Goal: Transaction & Acquisition: Book appointment/travel/reservation

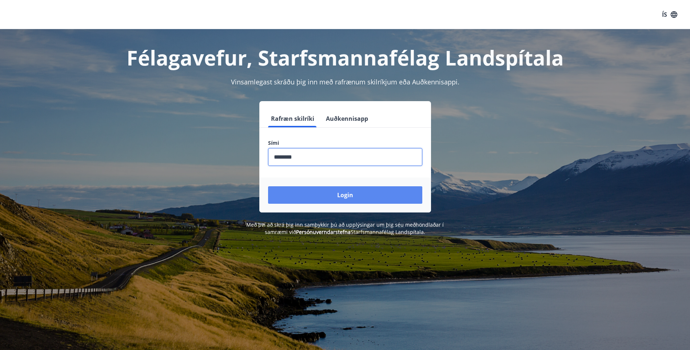
type input "********"
click at [366, 196] on button "Login" at bounding box center [345, 194] width 154 height 17
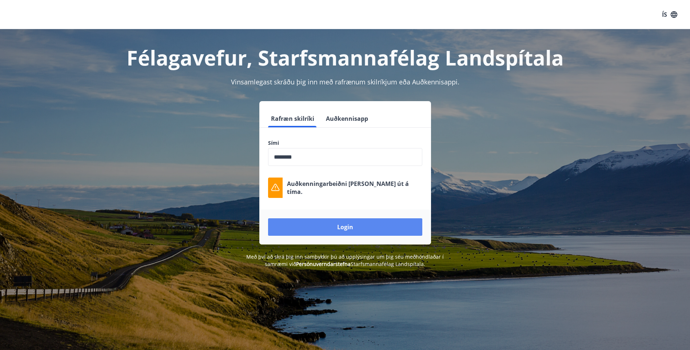
click at [364, 227] on button "Login" at bounding box center [345, 226] width 154 height 17
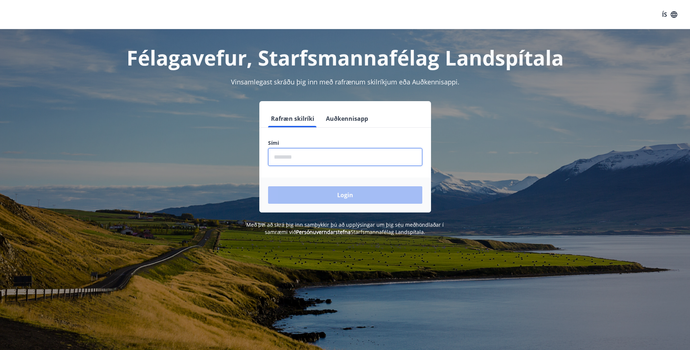
click at [314, 162] on input "phone" at bounding box center [345, 157] width 154 height 18
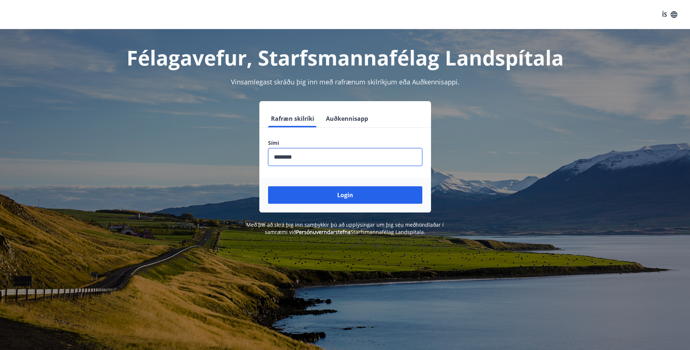
type input "********"
click at [268, 186] on button "Login" at bounding box center [345, 194] width 154 height 17
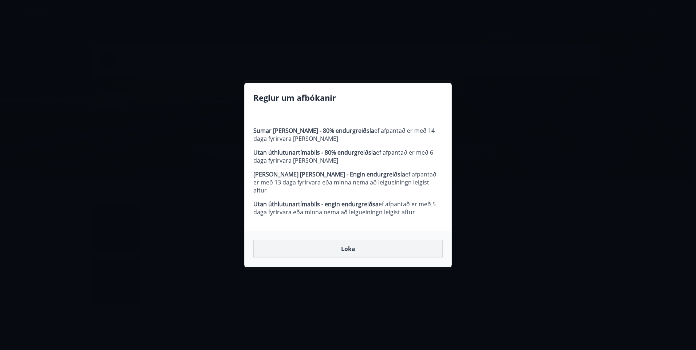
click at [351, 243] on button "Loka" at bounding box center [347, 249] width 189 height 18
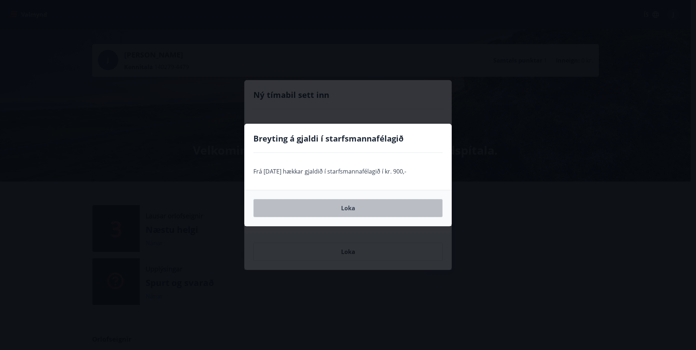
click at [347, 208] on button "Loka" at bounding box center [347, 208] width 189 height 18
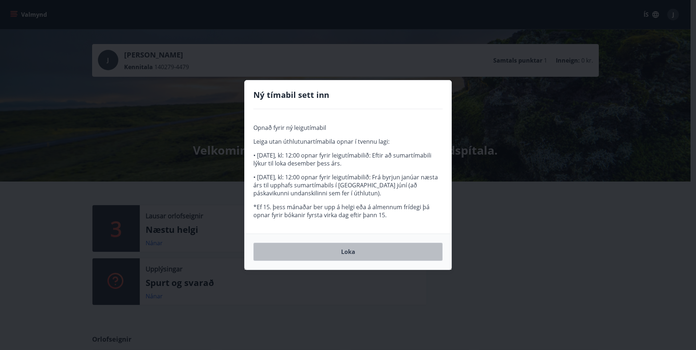
click at [357, 249] on button "Loka" at bounding box center [347, 252] width 189 height 18
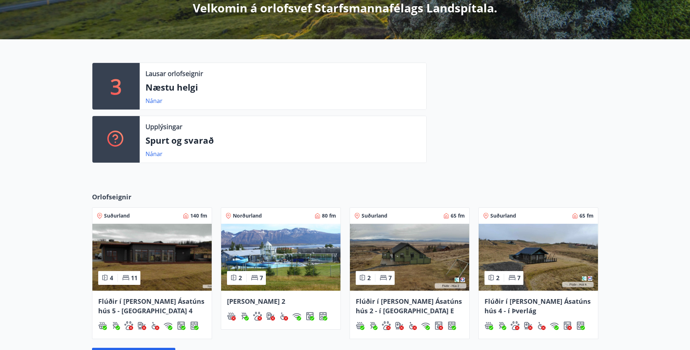
scroll to position [259, 0]
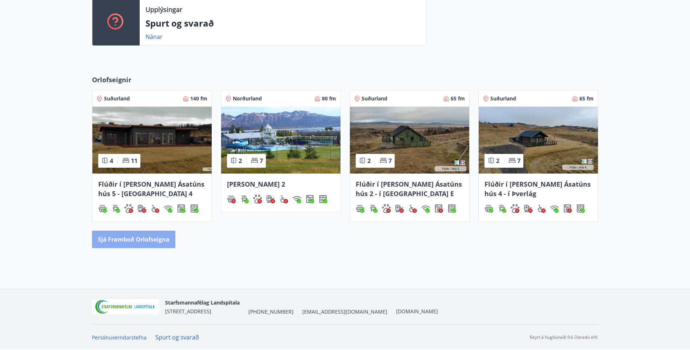
click at [137, 242] on button "Sjá framboð orlofseigna" at bounding box center [133, 239] width 83 height 17
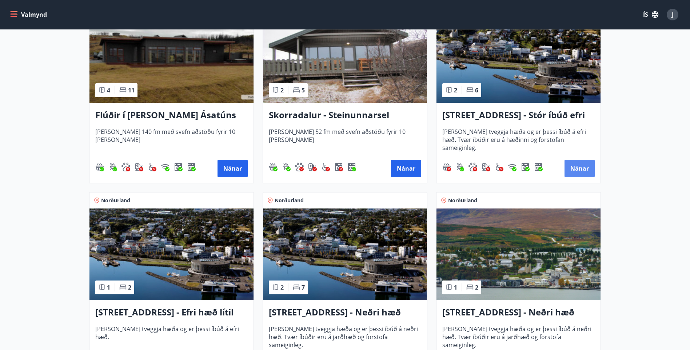
scroll to position [582, 0]
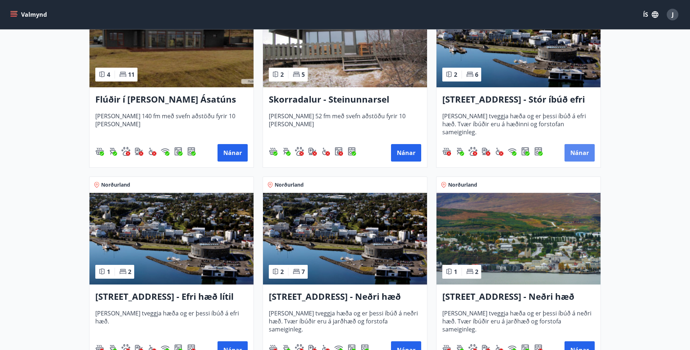
click at [576, 151] on button "Nánar" at bounding box center [580, 152] width 30 height 17
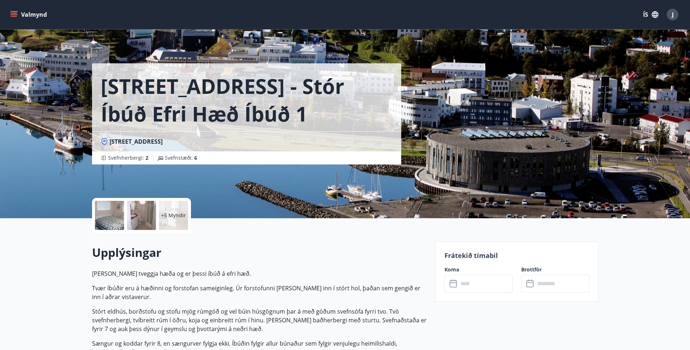
click at [466, 279] on input "text" at bounding box center [485, 284] width 54 height 18
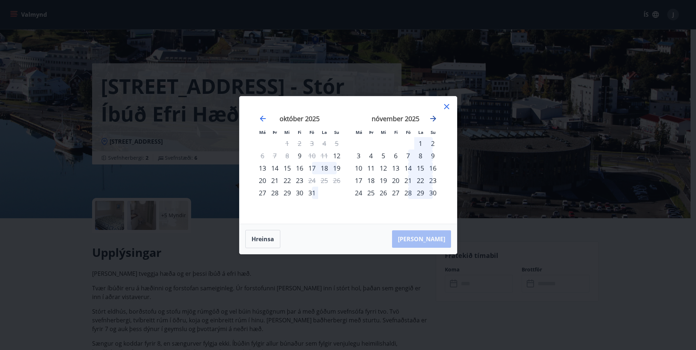
click at [433, 116] on icon "Move forward to switch to the next month." at bounding box center [433, 119] width 6 height 6
click at [411, 166] on div "19" at bounding box center [408, 168] width 12 height 12
click at [397, 180] on div "25" at bounding box center [395, 180] width 12 height 12
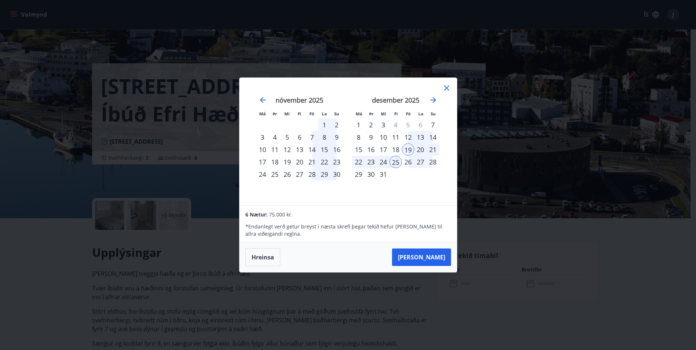
click at [448, 87] on icon at bounding box center [446, 88] width 9 height 9
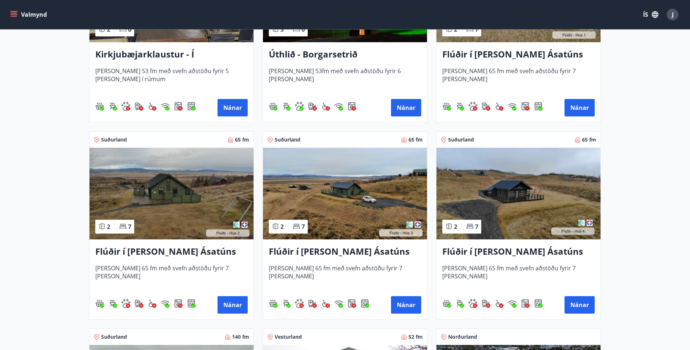
scroll to position [110, 0]
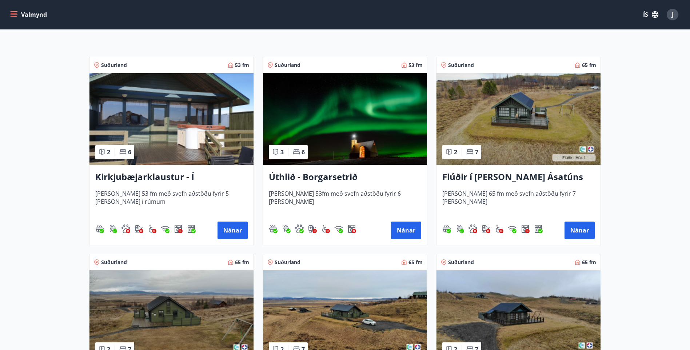
click at [171, 176] on h3 "Kirkjubæjarklaustur - Í [PERSON_NAME] Hæðargarðs" at bounding box center [171, 177] width 152 height 13
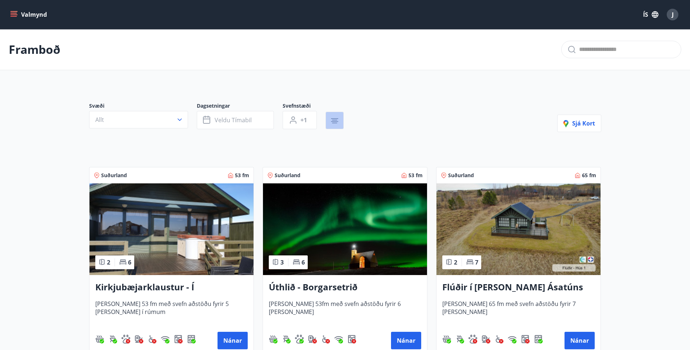
click at [336, 122] on icon "button" at bounding box center [334, 121] width 7 height 1
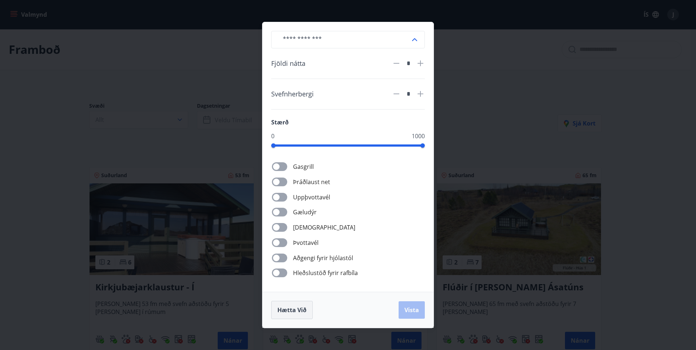
click at [298, 312] on span "Hætta við" at bounding box center [291, 310] width 29 height 8
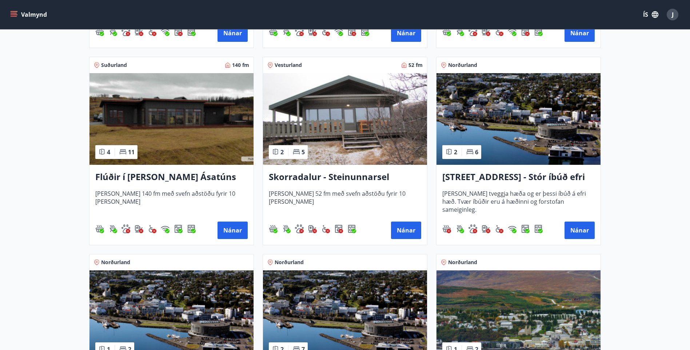
scroll to position [509, 0]
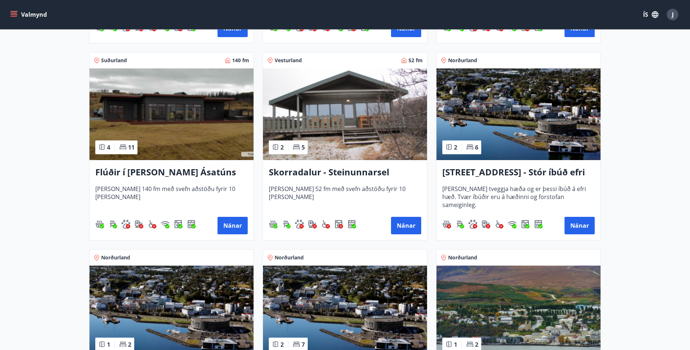
click at [360, 135] on img at bounding box center [345, 114] width 164 height 92
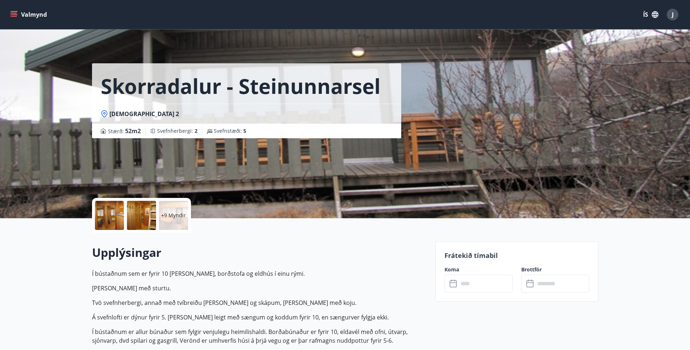
click at [118, 210] on div at bounding box center [109, 215] width 29 height 29
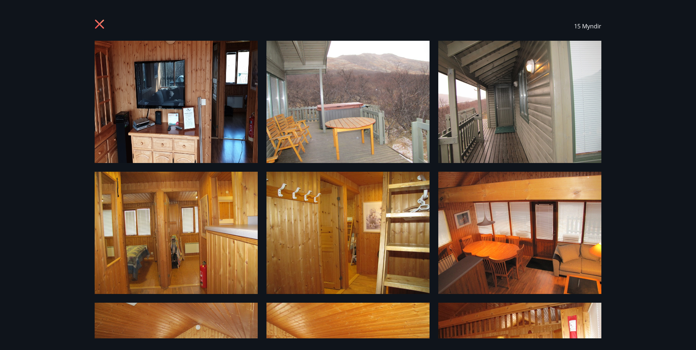
click at [100, 22] on icon at bounding box center [101, 25] width 12 height 12
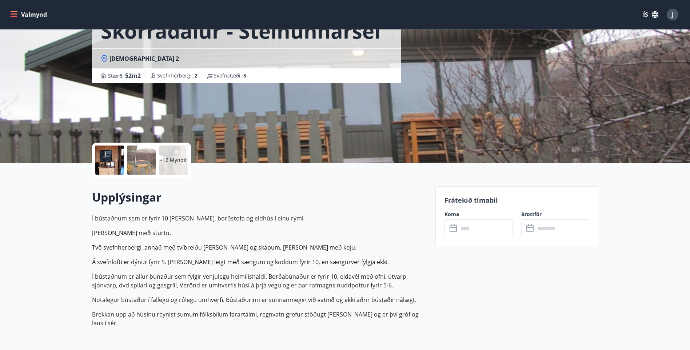
scroll to position [36, 0]
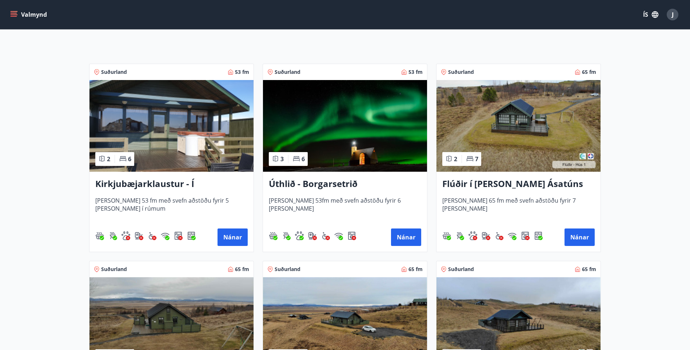
scroll to position [109, 0]
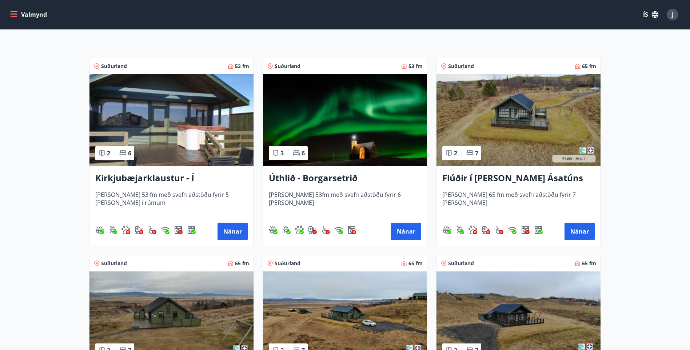
click at [194, 152] on img at bounding box center [171, 120] width 164 height 92
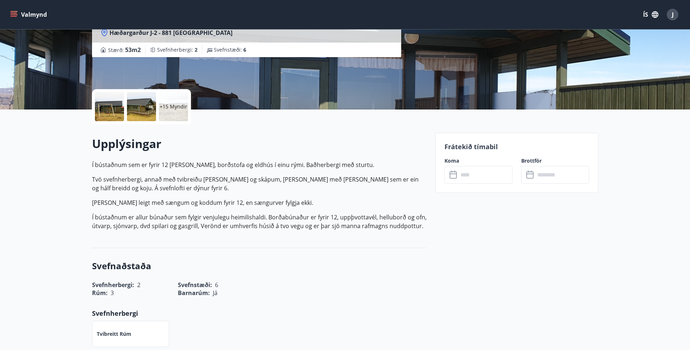
scroll to position [109, 0]
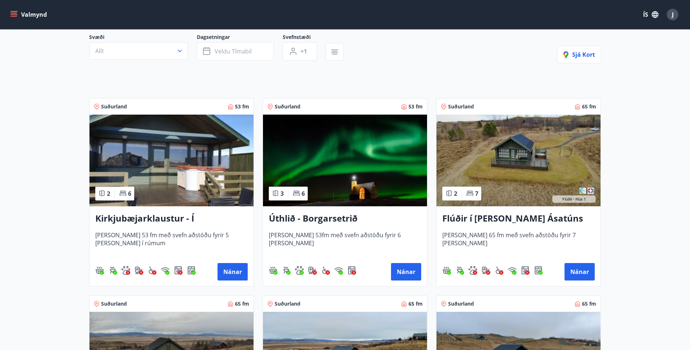
scroll to position [73, 0]
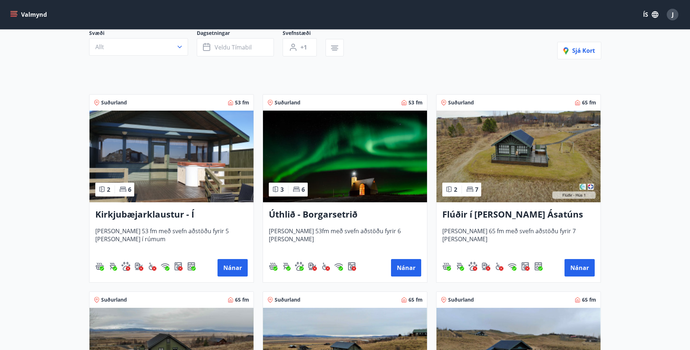
click at [290, 186] on div "3 6" at bounding box center [288, 190] width 39 height 14
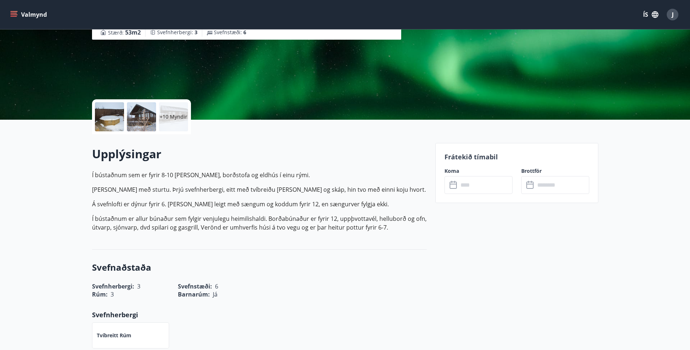
scroll to position [109, 0]
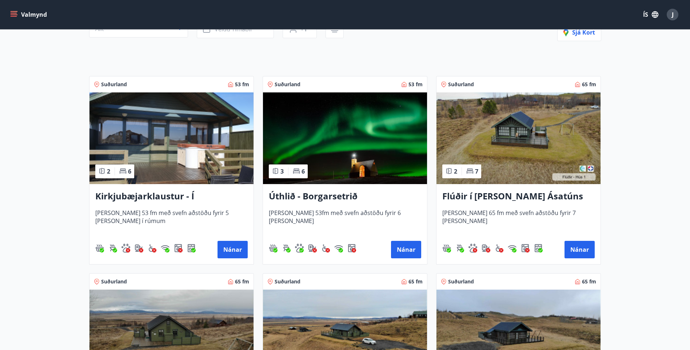
scroll to position [109, 0]
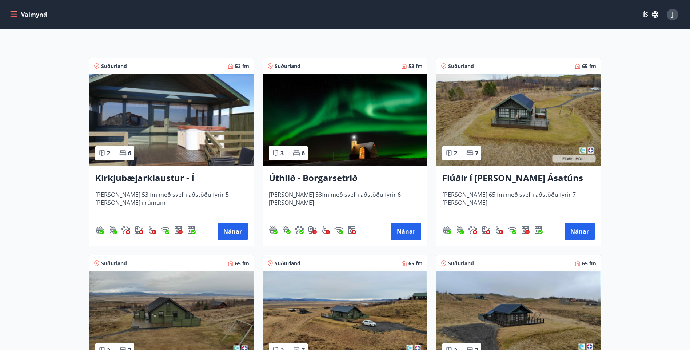
click at [526, 139] on img at bounding box center [519, 120] width 164 height 92
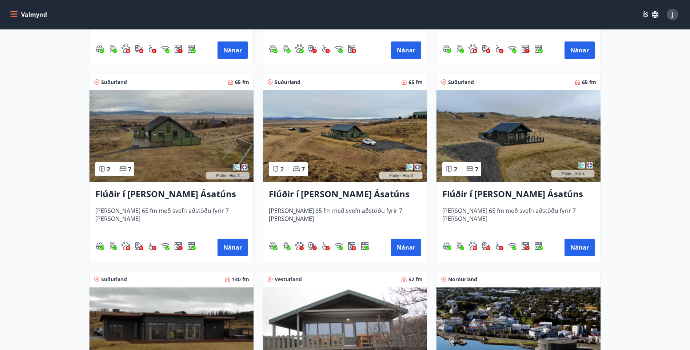
scroll to position [291, 0]
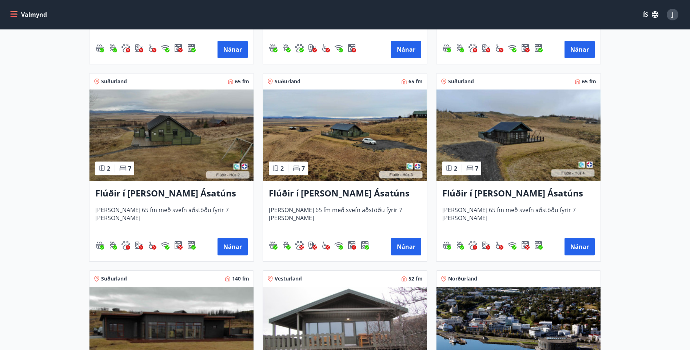
click at [156, 167] on img at bounding box center [171, 135] width 164 height 92
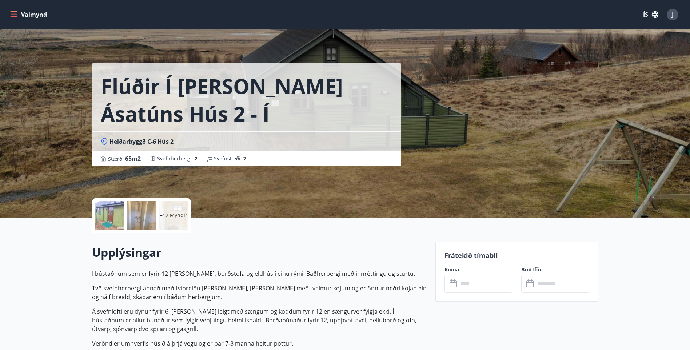
click at [115, 217] on div at bounding box center [109, 215] width 29 height 29
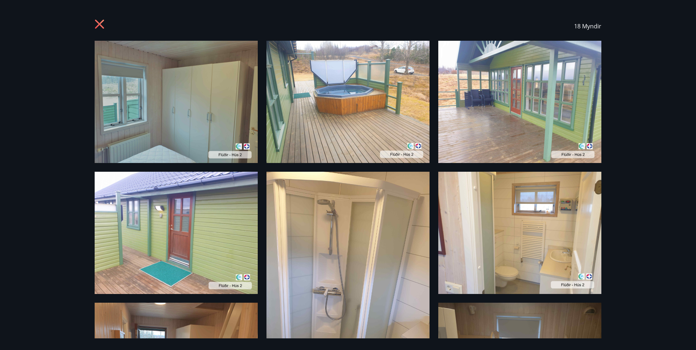
click at [98, 19] on div "18 Myndir" at bounding box center [348, 26] width 506 height 29
click at [99, 26] on icon at bounding box center [99, 24] width 9 height 9
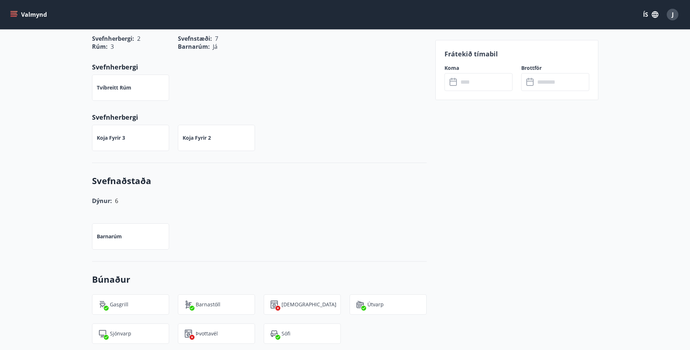
scroll to position [509, 0]
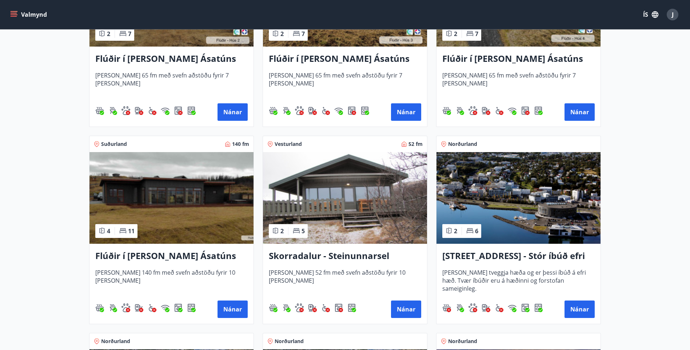
scroll to position [437, 0]
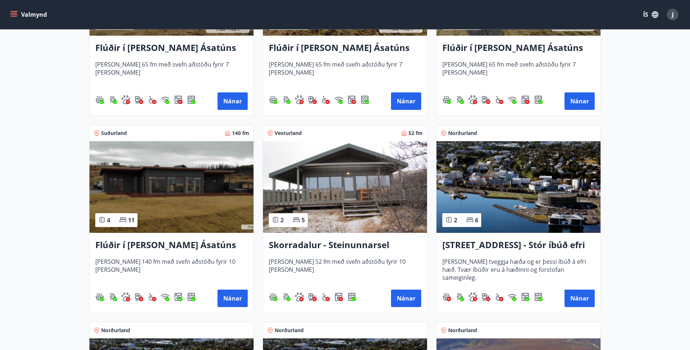
click at [317, 204] on img at bounding box center [345, 187] width 164 height 92
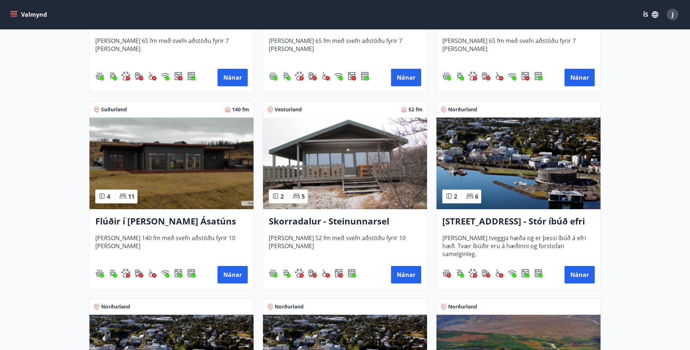
scroll to position [473, 0]
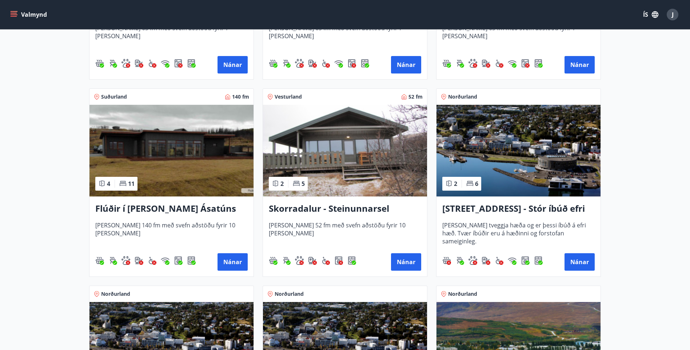
click at [500, 195] on img at bounding box center [519, 151] width 164 height 92
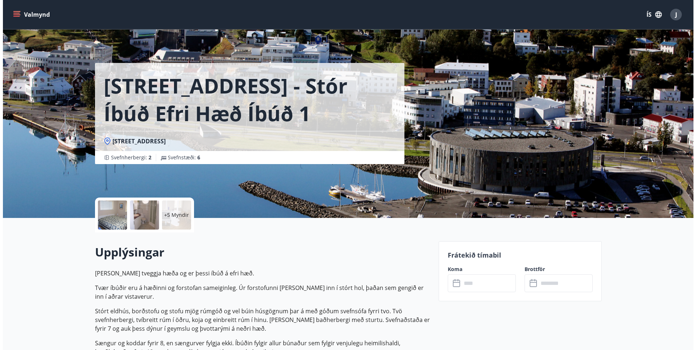
scroll to position [36, 0]
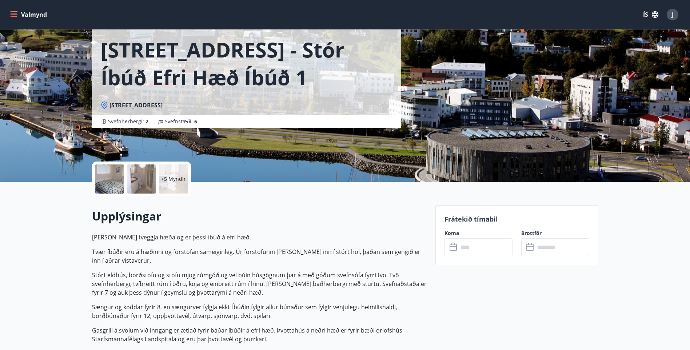
click at [170, 178] on p "+5 Myndir" at bounding box center [173, 178] width 25 height 7
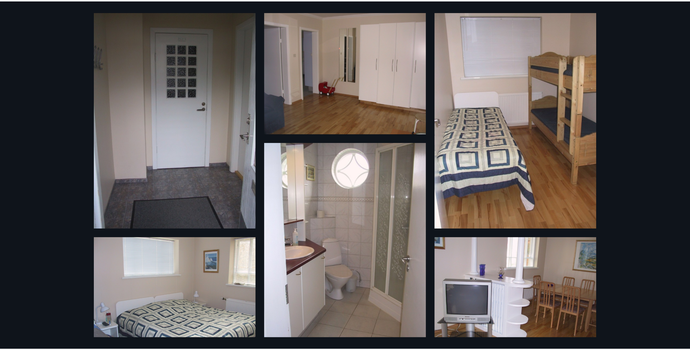
scroll to position [0, 0]
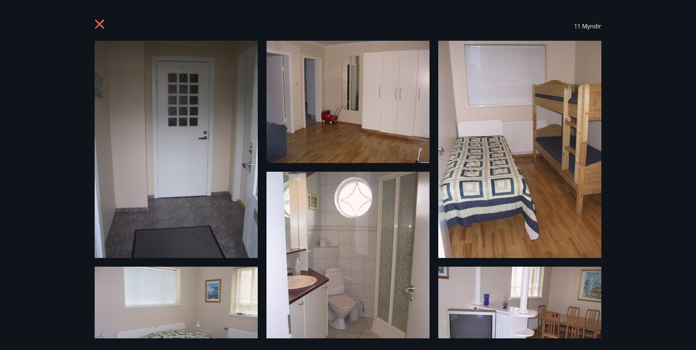
click at [97, 21] on icon at bounding box center [99, 24] width 9 height 9
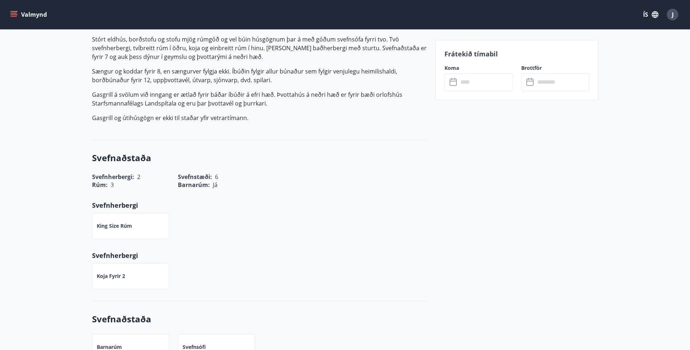
scroll to position [327, 0]
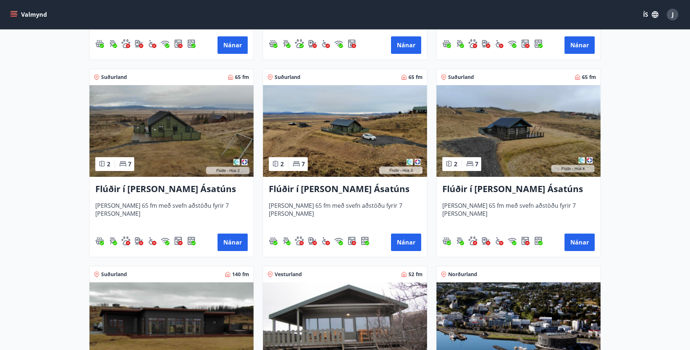
scroll to position [400, 0]
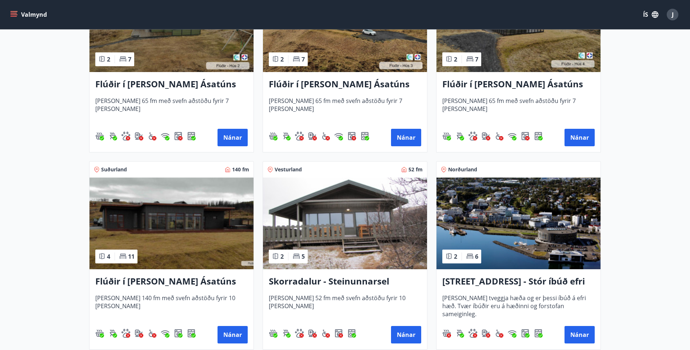
click at [353, 218] on img at bounding box center [345, 224] width 164 height 92
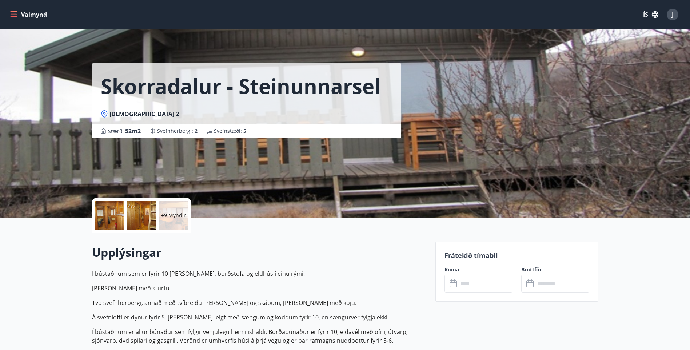
click at [176, 214] on p "+9 Myndir" at bounding box center [173, 215] width 25 height 7
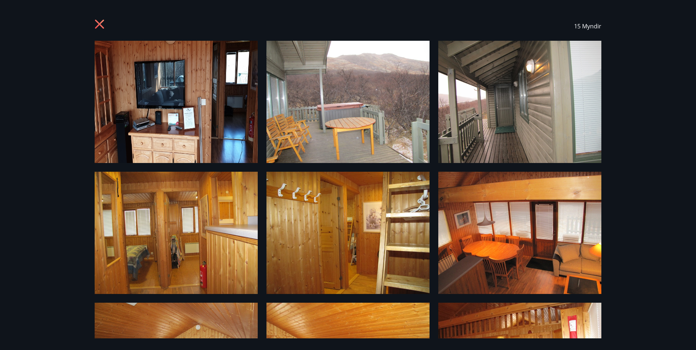
click at [98, 22] on icon at bounding box center [99, 24] width 9 height 9
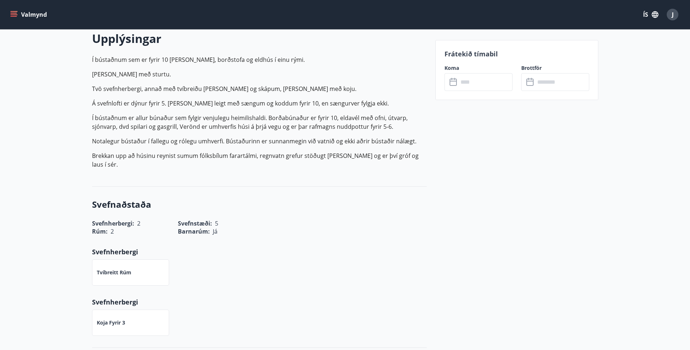
scroll to position [109, 0]
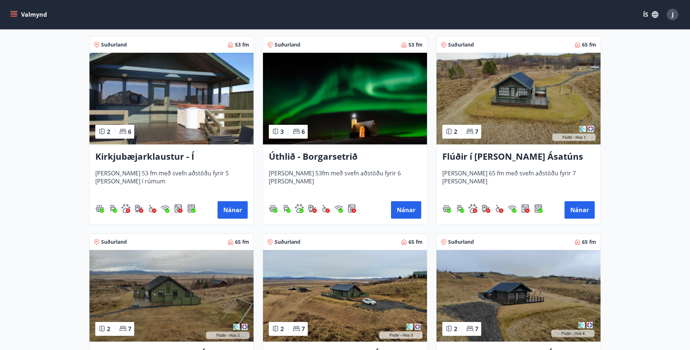
scroll to position [146, 0]
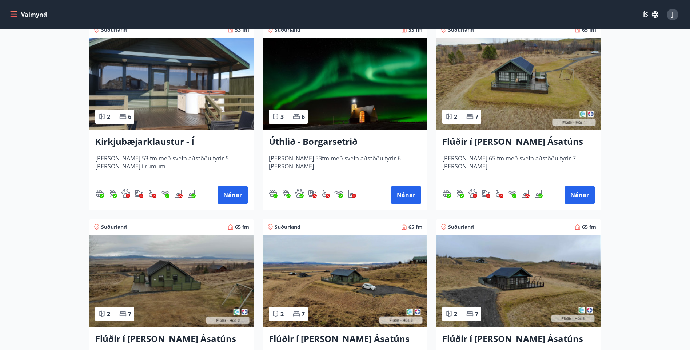
click at [501, 100] on img at bounding box center [519, 84] width 164 height 92
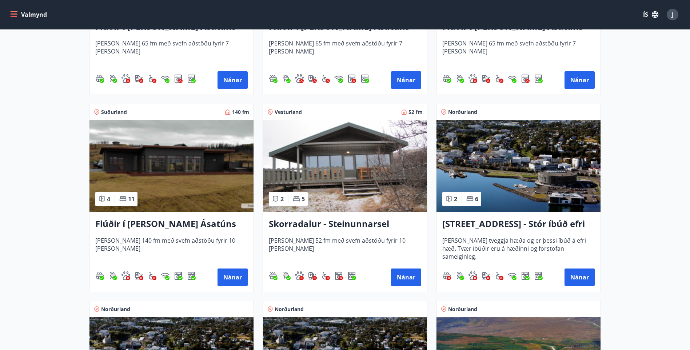
scroll to position [473, 0]
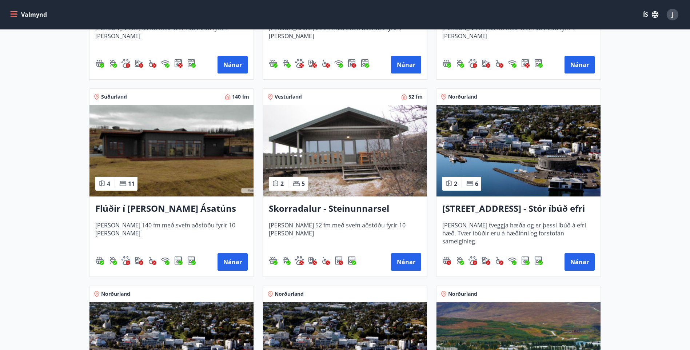
click at [183, 187] on img at bounding box center [171, 151] width 164 height 92
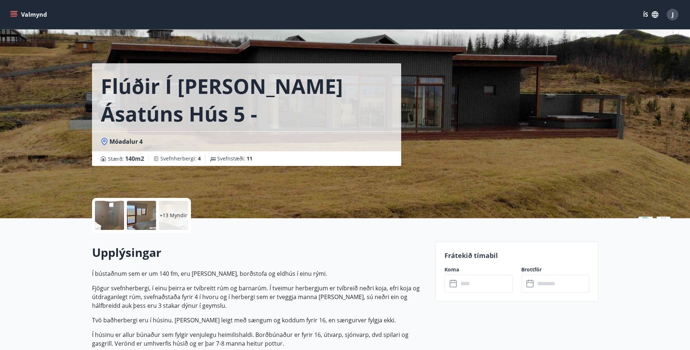
click at [163, 216] on p "+13 Myndir" at bounding box center [174, 215] width 28 height 7
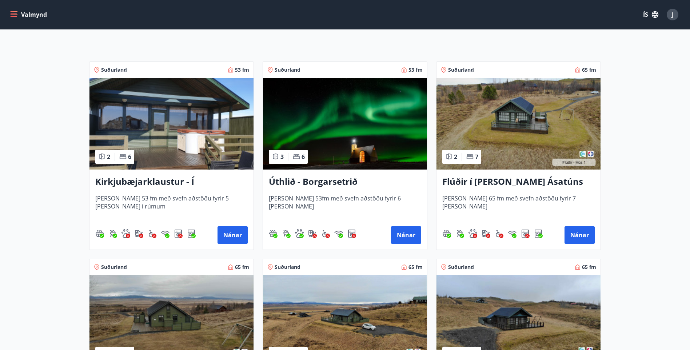
scroll to position [105, 0]
click at [11, 12] on icon "menu" at bounding box center [13, 14] width 7 height 7
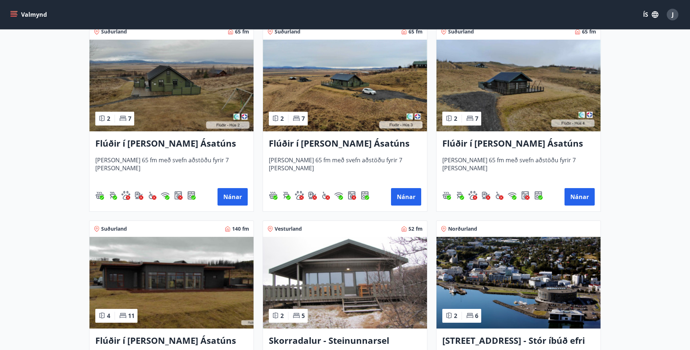
scroll to position [360, 0]
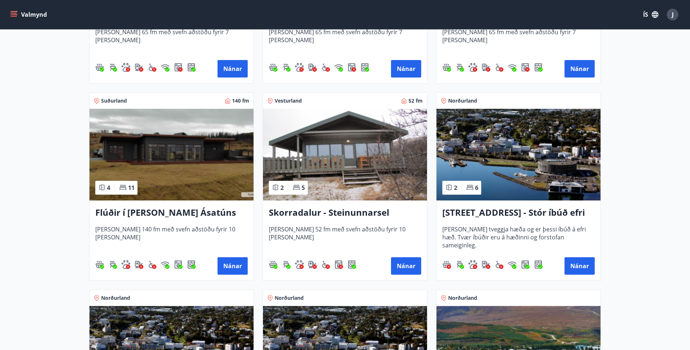
click at [164, 165] on img at bounding box center [171, 155] width 164 height 92
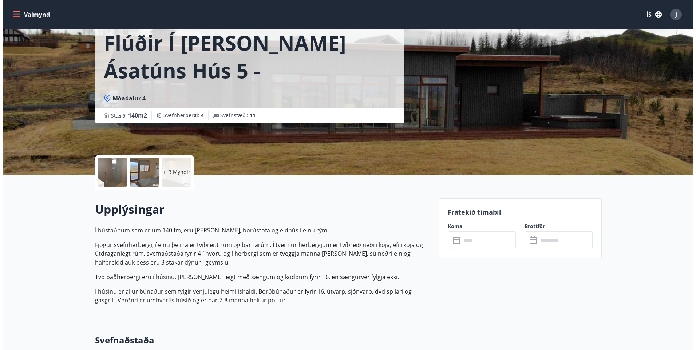
scroll to position [36, 0]
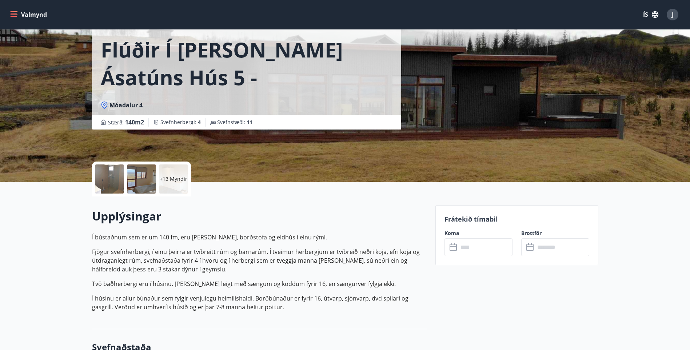
click at [172, 178] on p "+13 Myndir" at bounding box center [174, 178] width 28 height 7
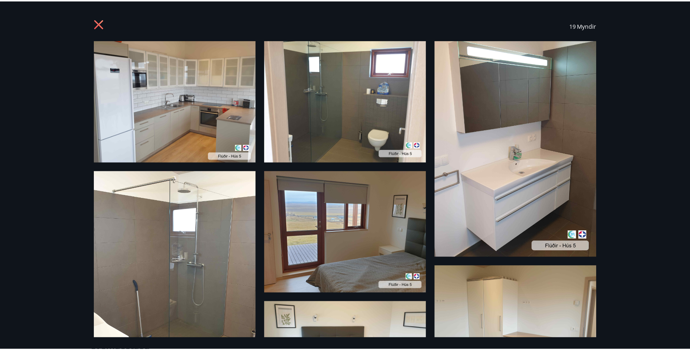
scroll to position [0, 0]
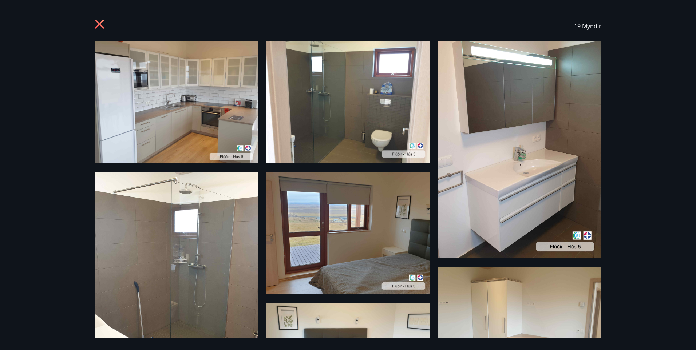
click at [98, 21] on icon at bounding box center [101, 25] width 12 height 12
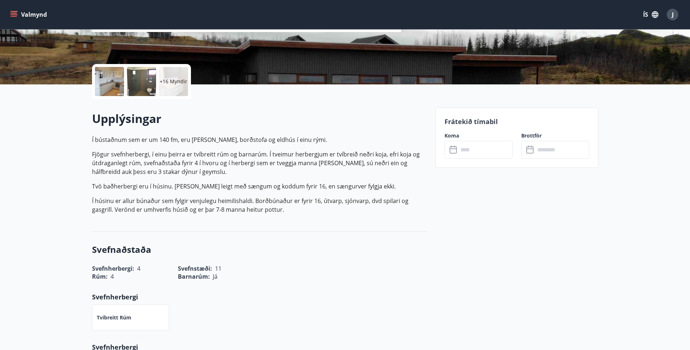
scroll to position [36, 0]
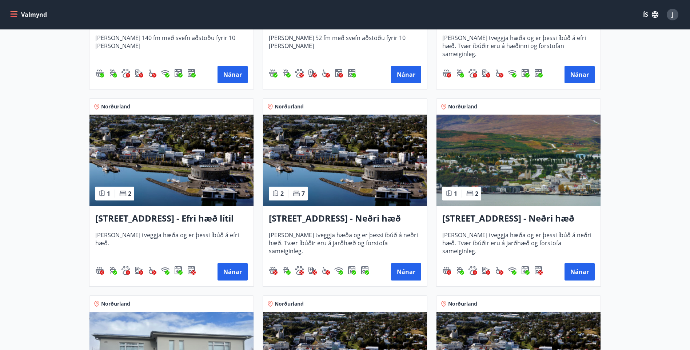
scroll to position [542, 0]
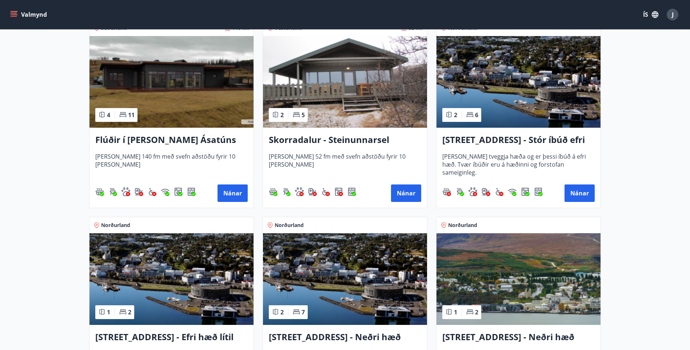
click at [516, 94] on img at bounding box center [519, 82] width 164 height 92
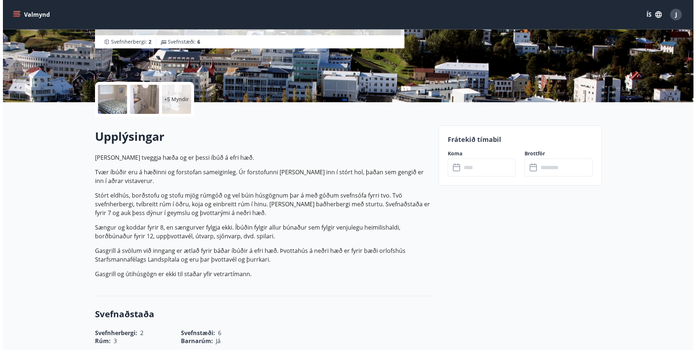
scroll to position [73, 0]
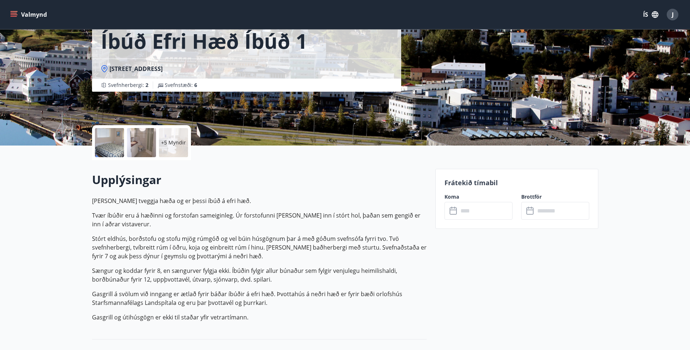
click at [124, 142] on div at bounding box center [109, 142] width 29 height 29
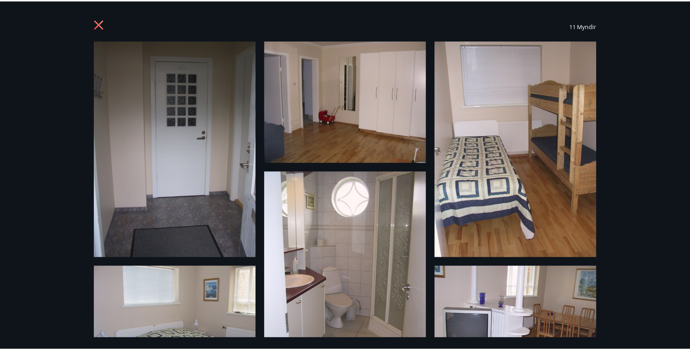
scroll to position [0, 0]
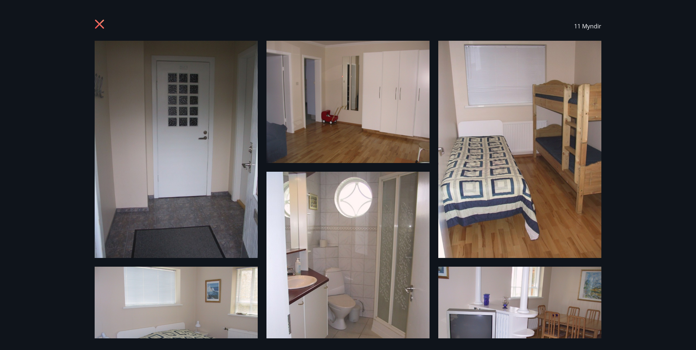
click at [101, 25] on icon at bounding box center [99, 24] width 9 height 9
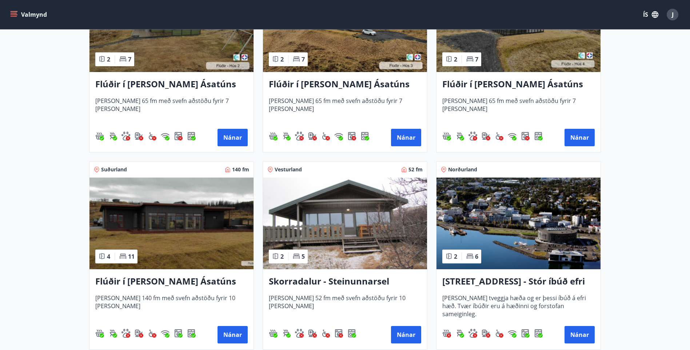
click at [204, 228] on img at bounding box center [171, 224] width 164 height 92
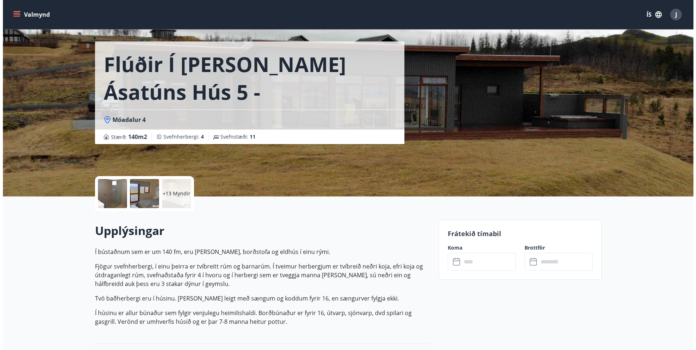
scroll to position [36, 0]
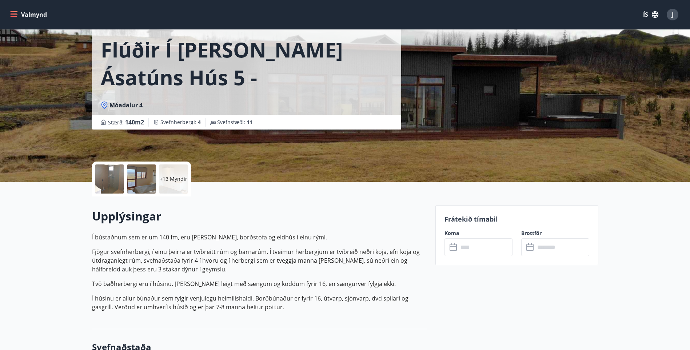
click at [166, 178] on p "+13 Myndir" at bounding box center [174, 178] width 28 height 7
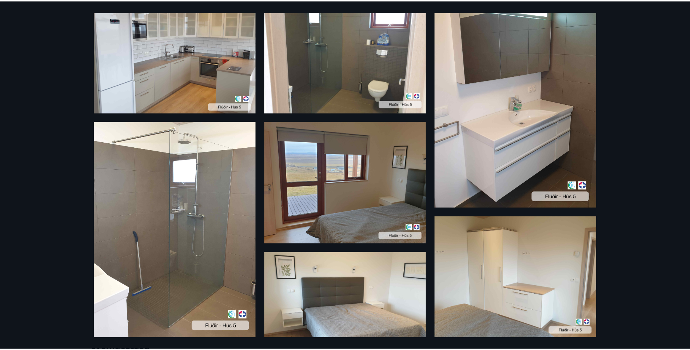
scroll to position [0, 0]
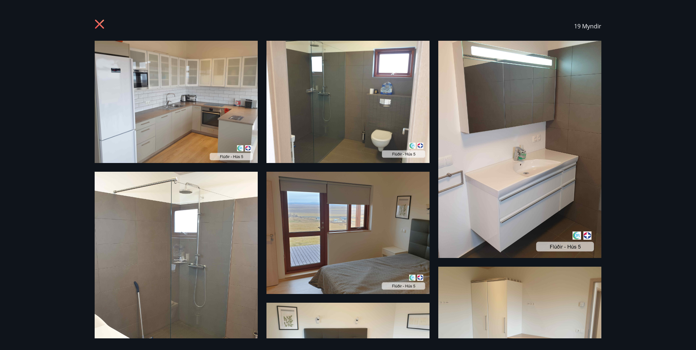
click at [101, 25] on icon at bounding box center [99, 24] width 9 height 9
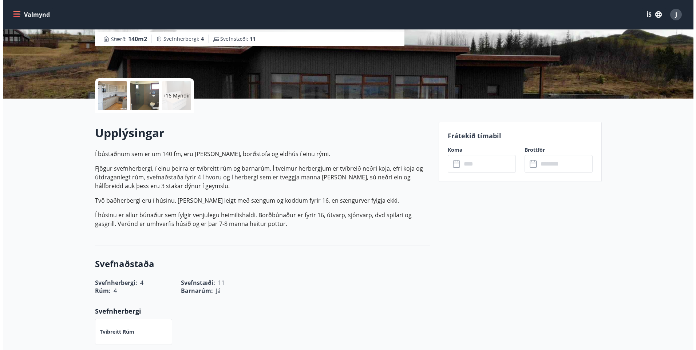
scroll to position [73, 0]
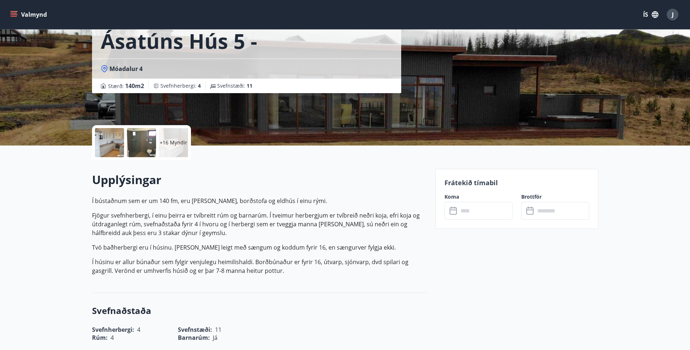
click at [169, 141] on p "+16 Myndir" at bounding box center [174, 142] width 28 height 7
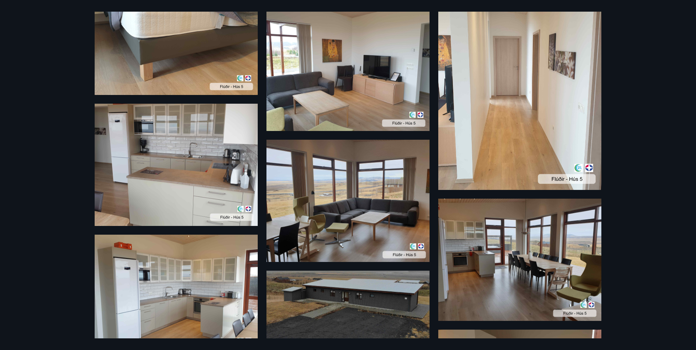
scroll to position [364, 0]
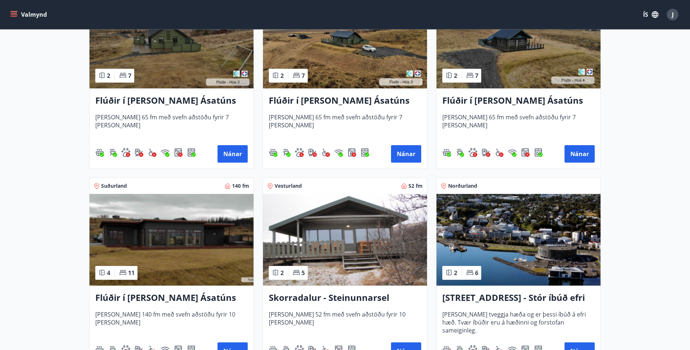
scroll to position [469, 0]
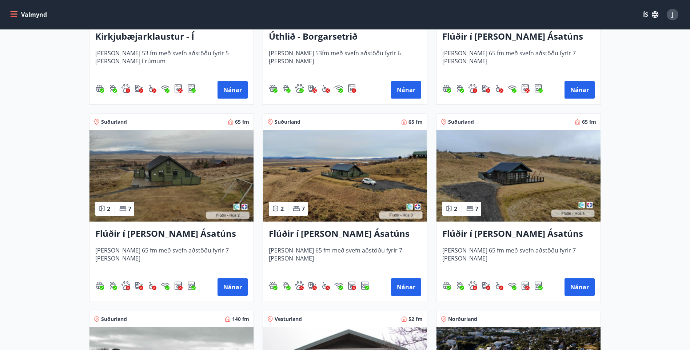
click at [178, 194] on img at bounding box center [171, 176] width 164 height 92
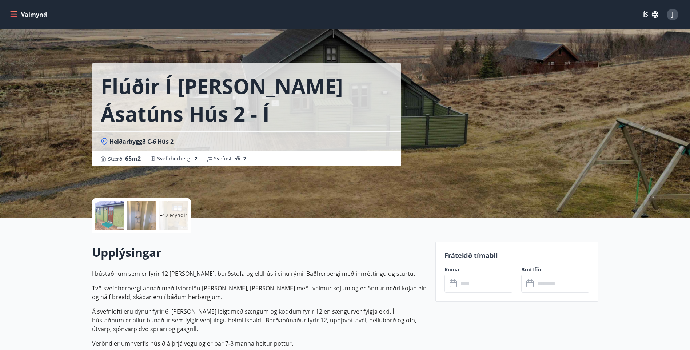
click at [105, 216] on div at bounding box center [109, 215] width 29 height 29
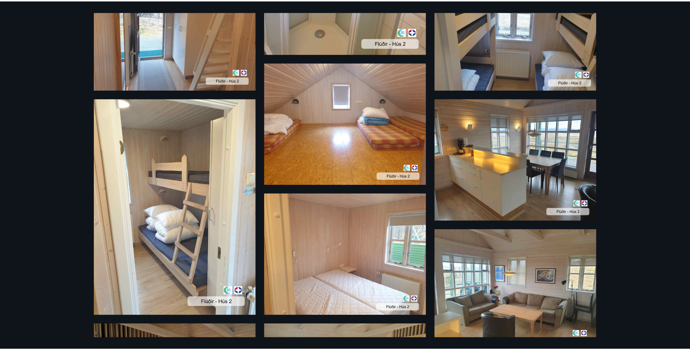
scroll to position [328, 0]
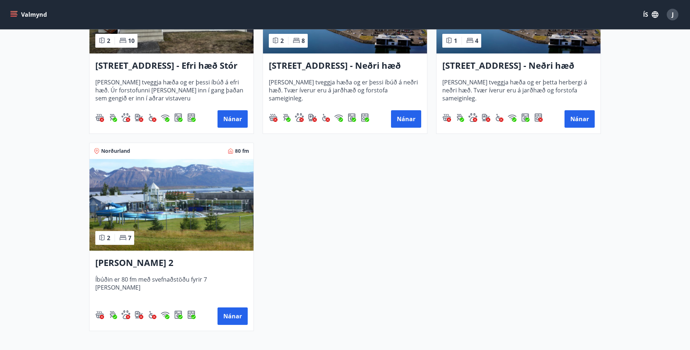
scroll to position [1051, 0]
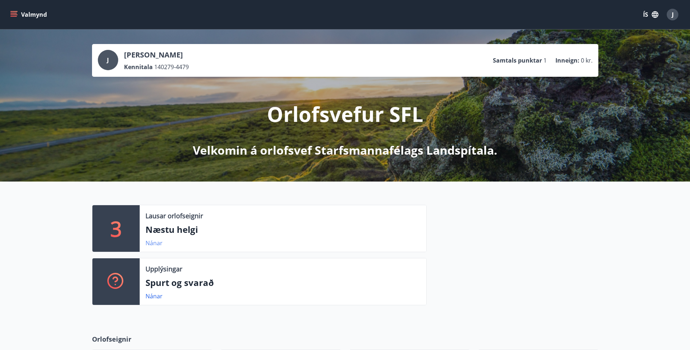
click at [150, 243] on link "Nánar" at bounding box center [154, 243] width 17 height 8
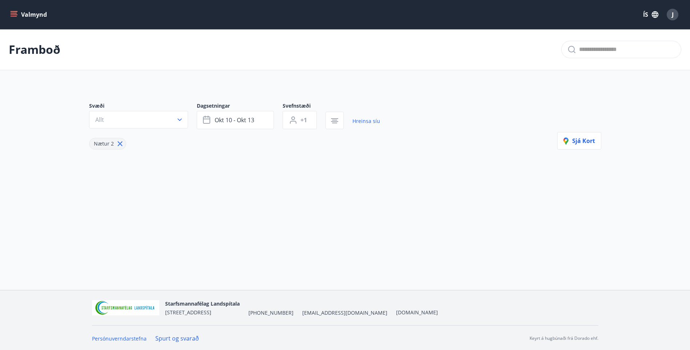
type input "*"
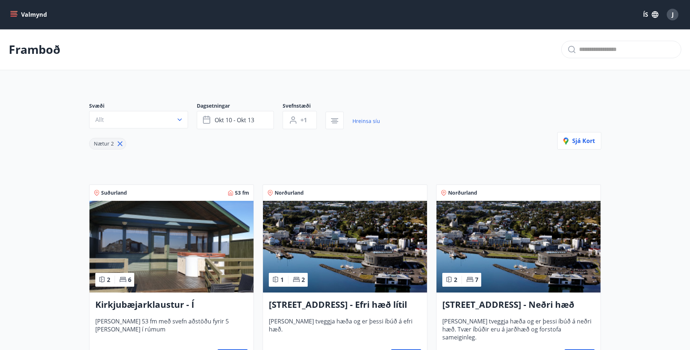
click at [232, 194] on icon at bounding box center [231, 193] width 6 height 6
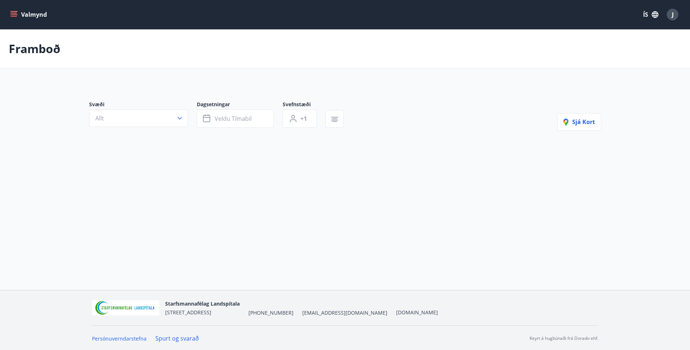
type input "*"
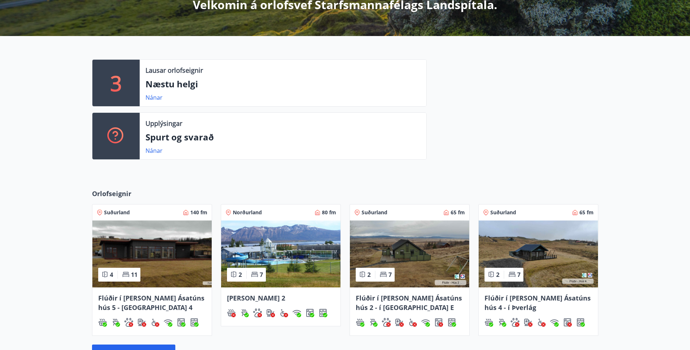
scroll to position [182, 0]
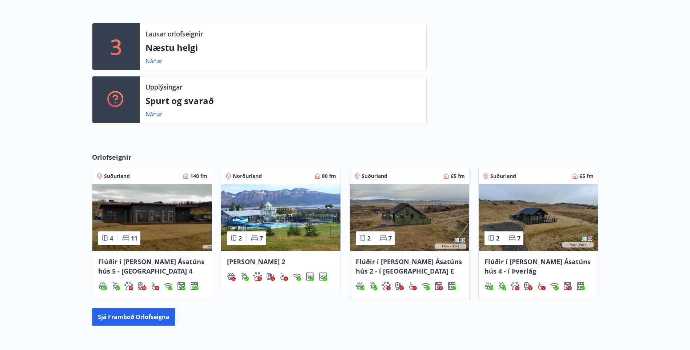
click at [309, 227] on img at bounding box center [280, 217] width 119 height 67
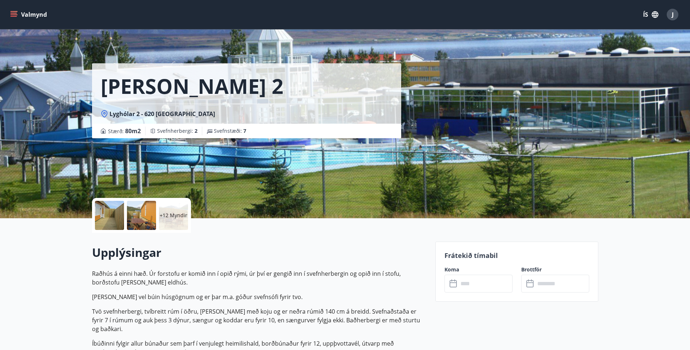
click at [111, 221] on div at bounding box center [109, 215] width 29 height 29
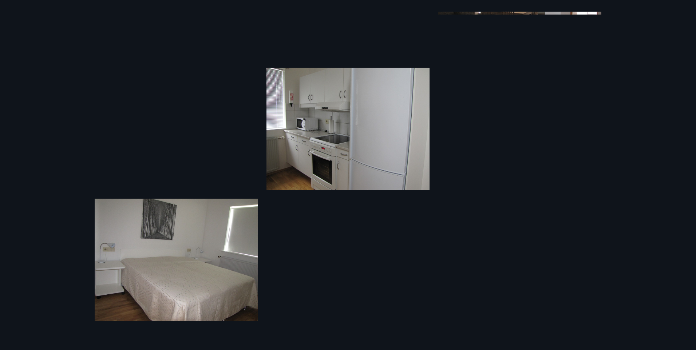
scroll to position [482, 0]
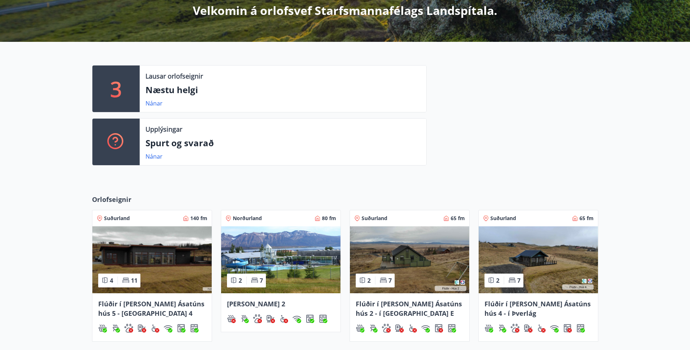
scroll to position [188, 0]
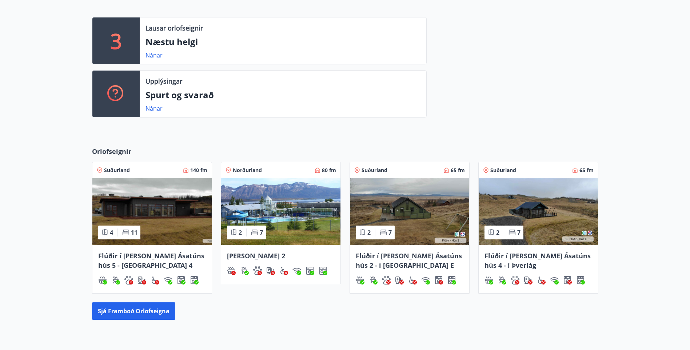
click at [515, 202] on img at bounding box center [538, 211] width 119 height 67
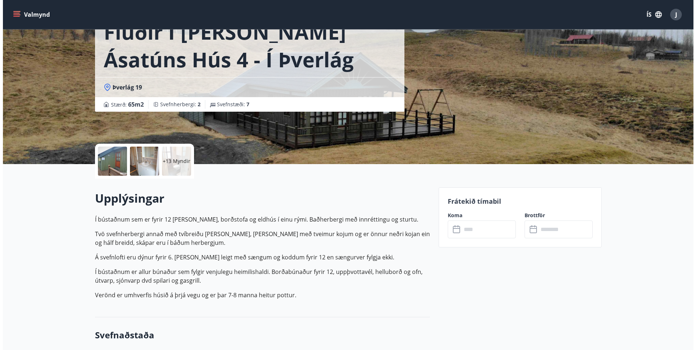
scroll to position [73, 0]
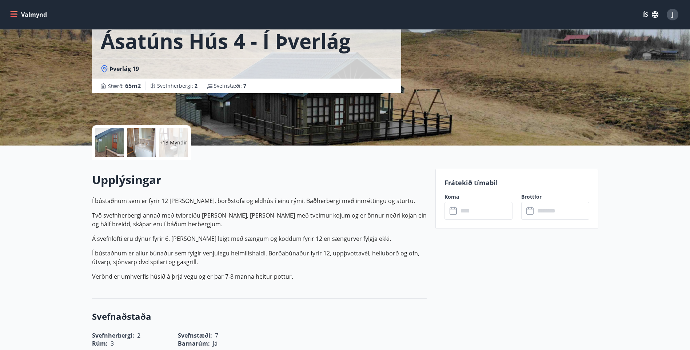
click at [175, 144] on p "+13 Myndir" at bounding box center [174, 142] width 28 height 7
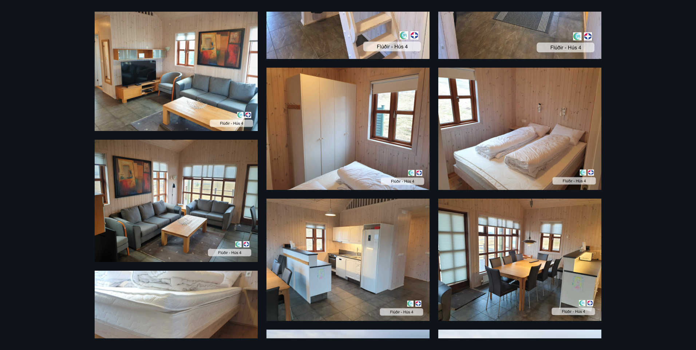
scroll to position [618, 0]
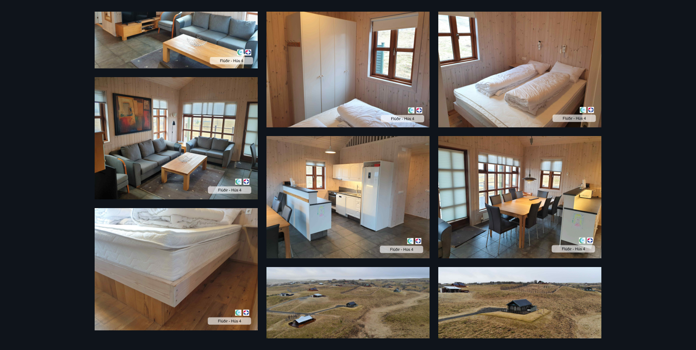
click at [325, 222] on img at bounding box center [347, 197] width 163 height 122
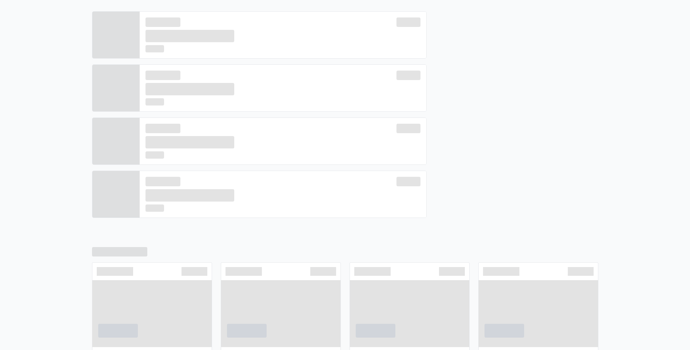
scroll to position [194, 0]
